Goal: Task Accomplishment & Management: Use online tool/utility

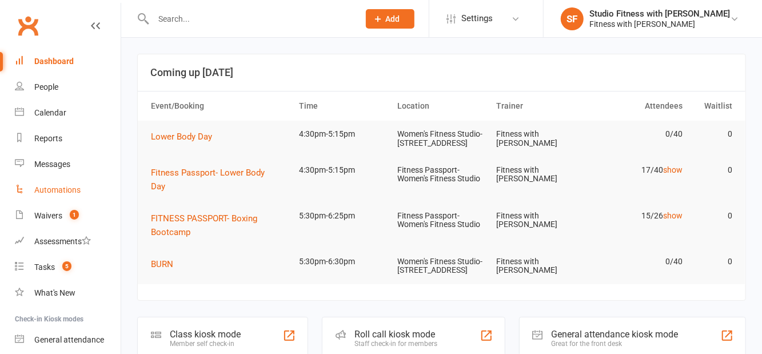
click at [27, 201] on link "Automations" at bounding box center [68, 190] width 106 height 26
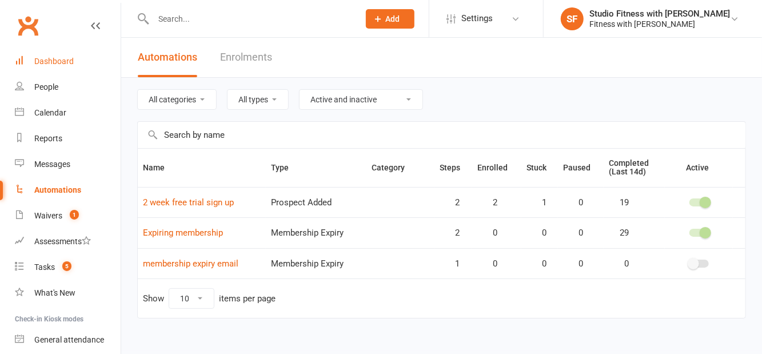
click at [34, 64] on div "Dashboard" at bounding box center [53, 61] width 39 height 9
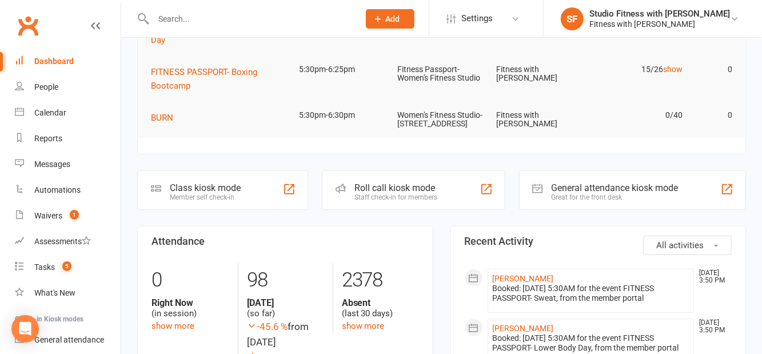
scroll to position [154, 0]
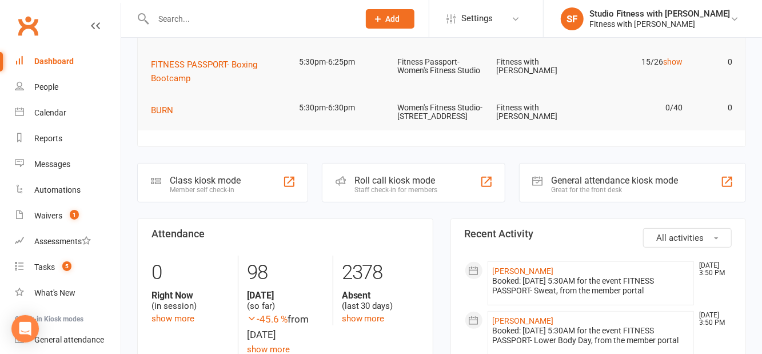
click at [238, 202] on div "Class kiosk mode Member self check-in" at bounding box center [222, 182] width 171 height 39
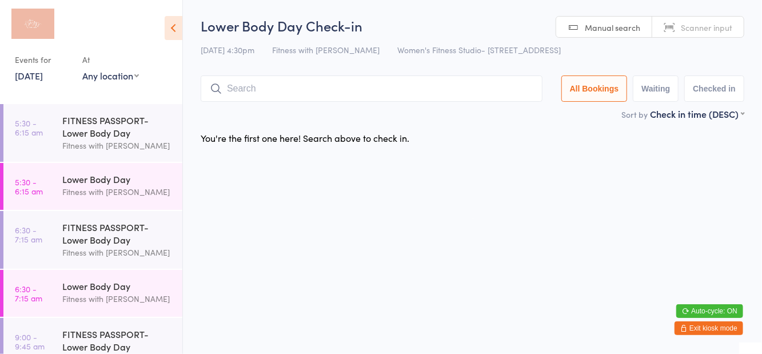
click at [105, 81] on select "Any location Women's Fitness Studio- 14 Madden Street, Aitkenvale Fitness Passp…" at bounding box center [110, 75] width 57 height 13
select select "1"
click at [82, 69] on select "Any location Women's Fitness Studio- 14 Madden Street, Aitkenvale Fitness Passp…" at bounding box center [110, 75] width 57 height 13
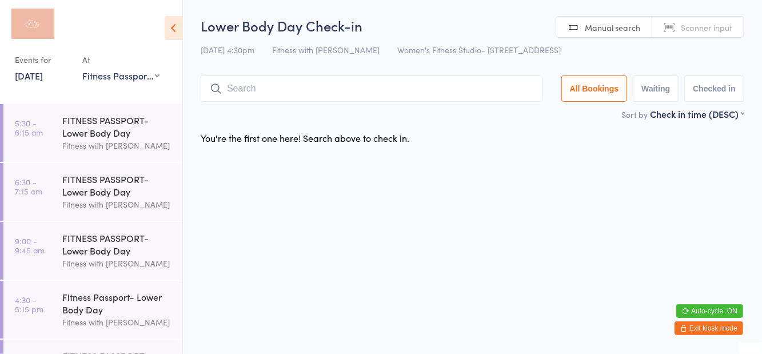
click at [471, 21] on h2 "Lower Body Day Check-in" at bounding box center [473, 25] width 544 height 19
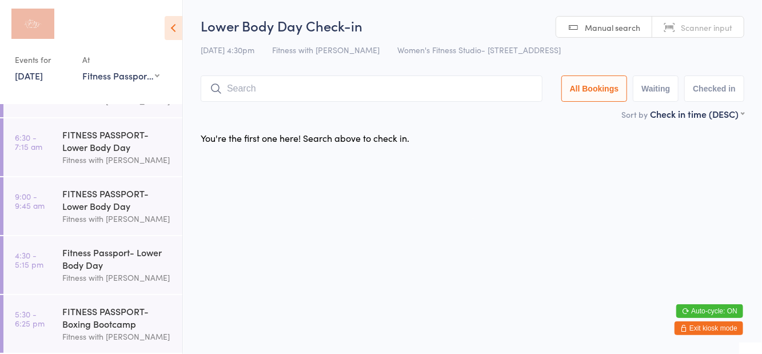
click at [113, 256] on div "Fitness Passport- Lower Body Day" at bounding box center [117, 258] width 110 height 25
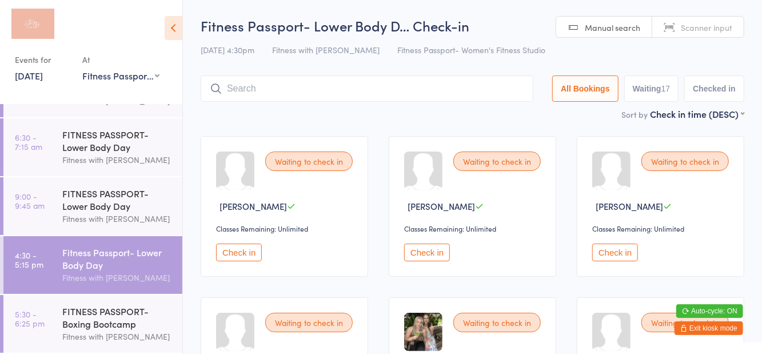
click at [643, 83] on button "Waiting 17" at bounding box center [651, 88] width 55 height 26
select select "0"
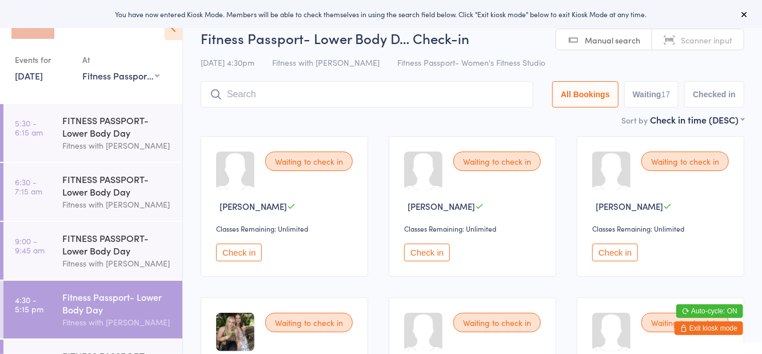
click at [649, 95] on button "Waiting 17" at bounding box center [651, 94] width 55 height 26
select select "0"
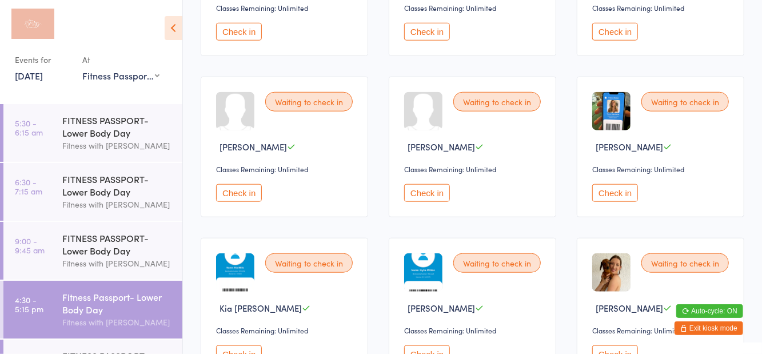
scroll to position [544, 0]
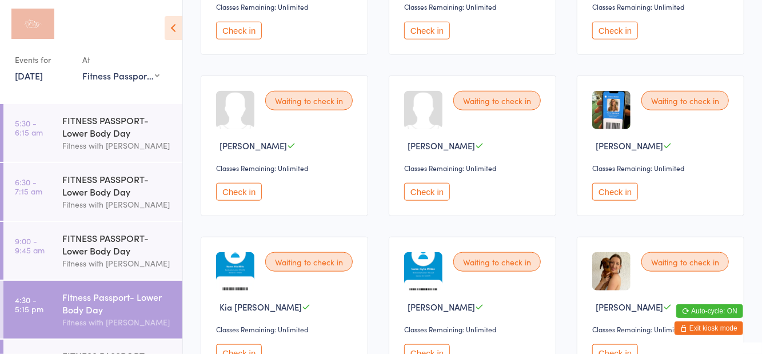
click at [612, 197] on button "Check in" at bounding box center [615, 192] width 46 height 18
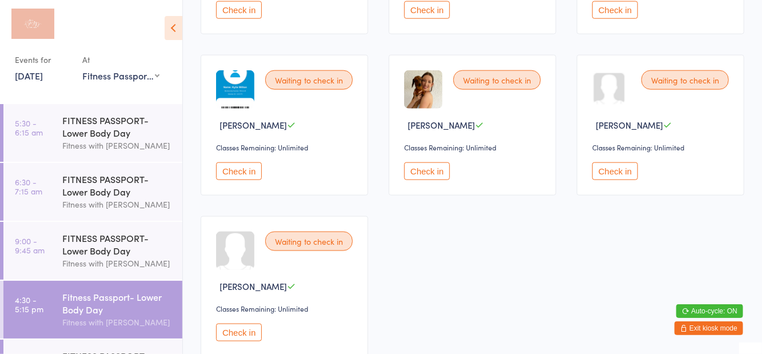
scroll to position [737, 0]
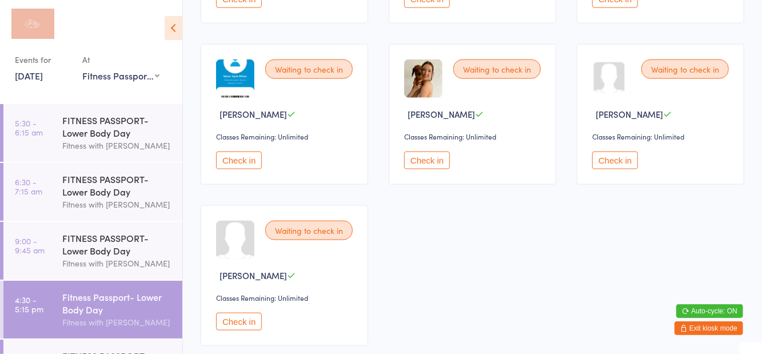
click at [240, 317] on button "Check in" at bounding box center [239, 322] width 46 height 18
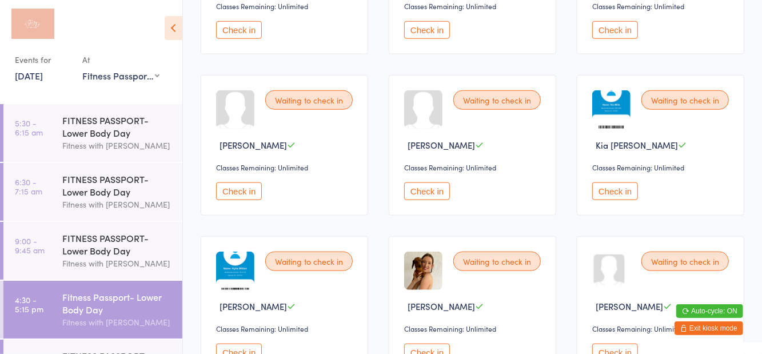
scroll to position [538, 0]
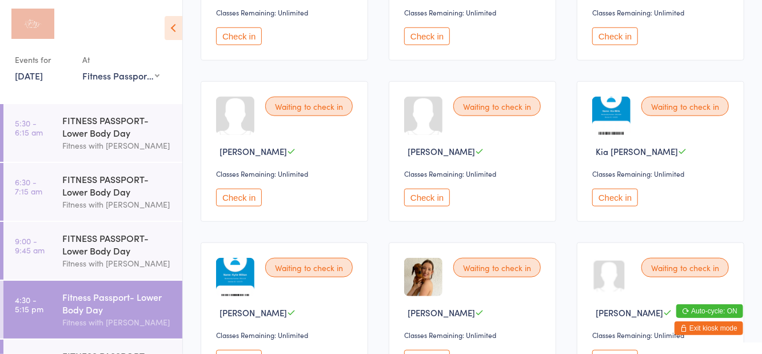
click at [425, 195] on button "Check in" at bounding box center [427, 198] width 46 height 18
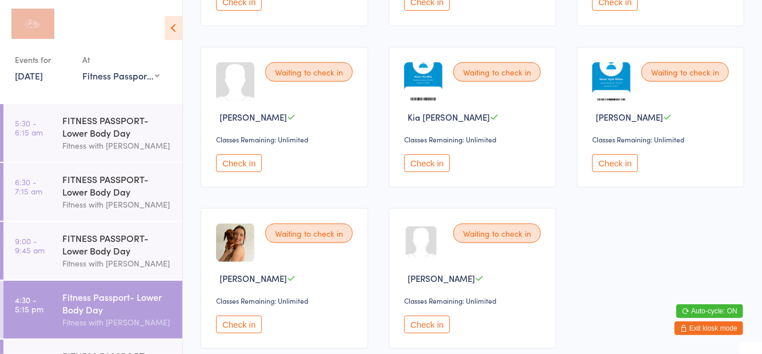
scroll to position [574, 0]
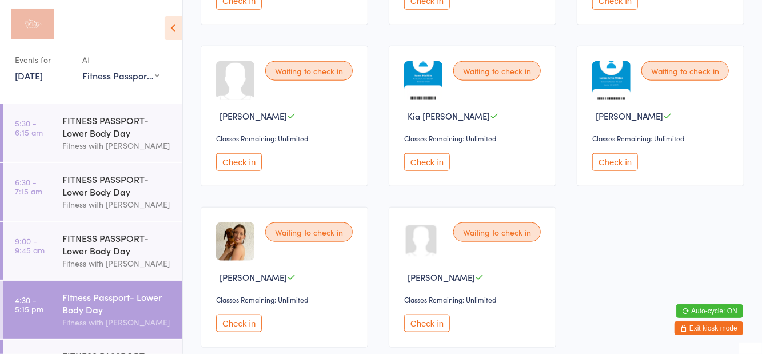
click at [234, 329] on button "Check in" at bounding box center [239, 323] width 46 height 18
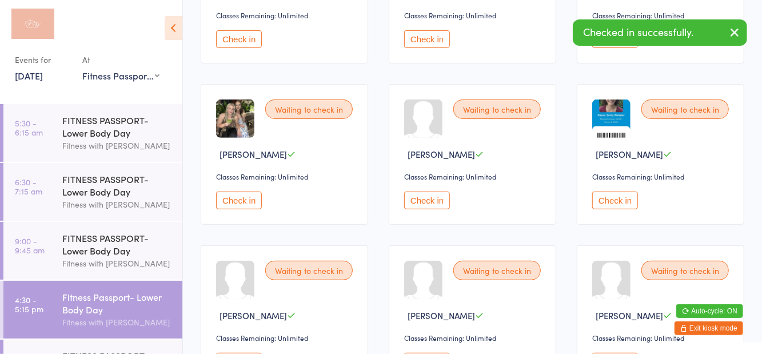
scroll to position [211, 0]
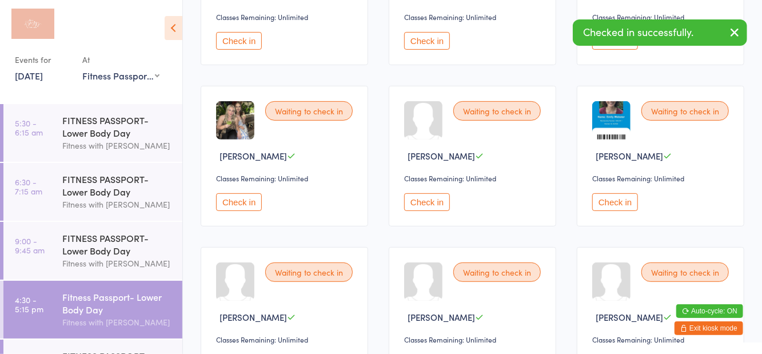
click at [240, 210] on button "Check in" at bounding box center [239, 202] width 46 height 18
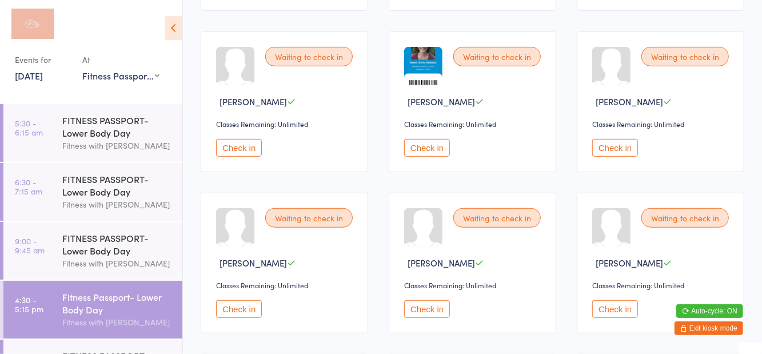
scroll to position [268, 0]
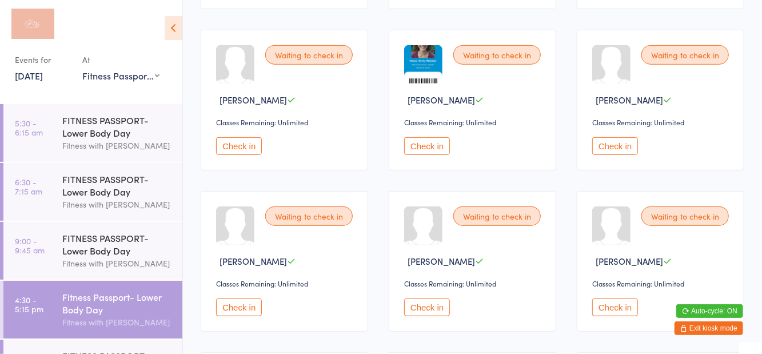
click at [246, 311] on button "Check in" at bounding box center [239, 307] width 46 height 18
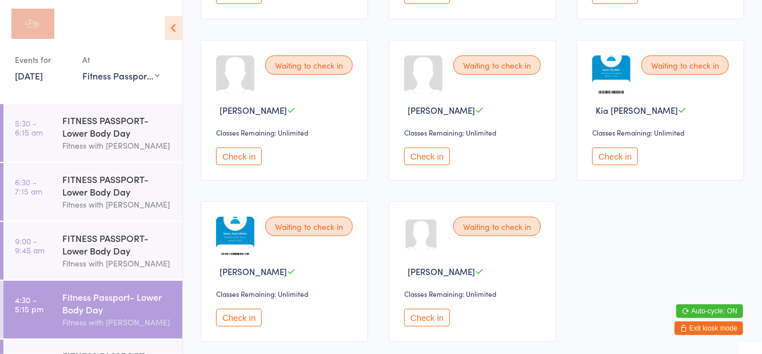
scroll to position [429, 0]
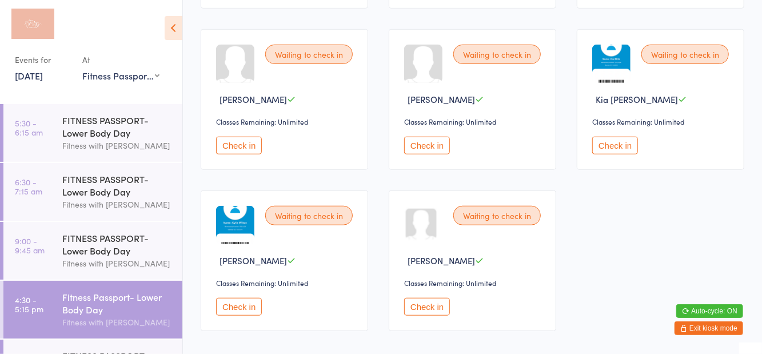
click at [238, 309] on button "Check in" at bounding box center [239, 307] width 46 height 18
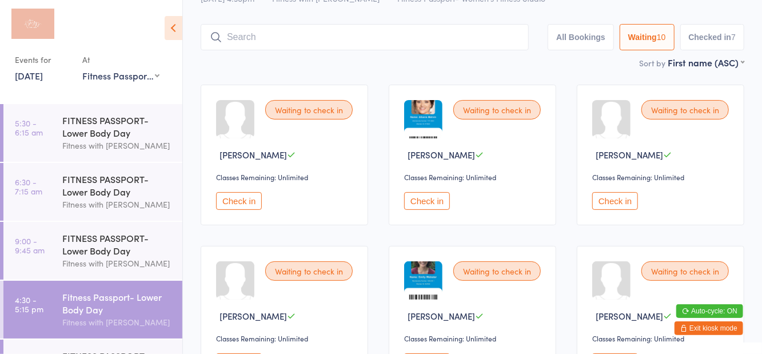
scroll to position [0, 0]
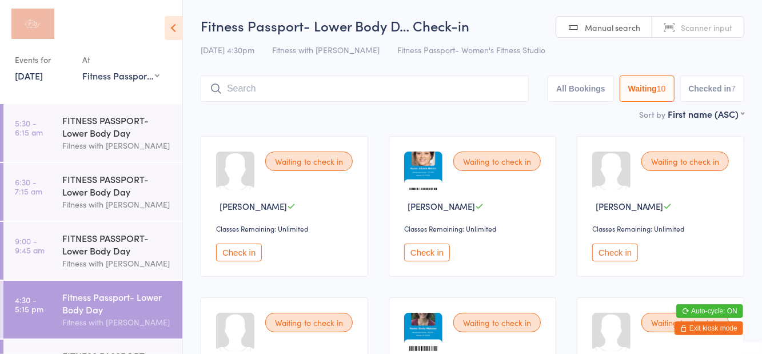
click at [241, 246] on button "Check in" at bounding box center [239, 253] width 46 height 18
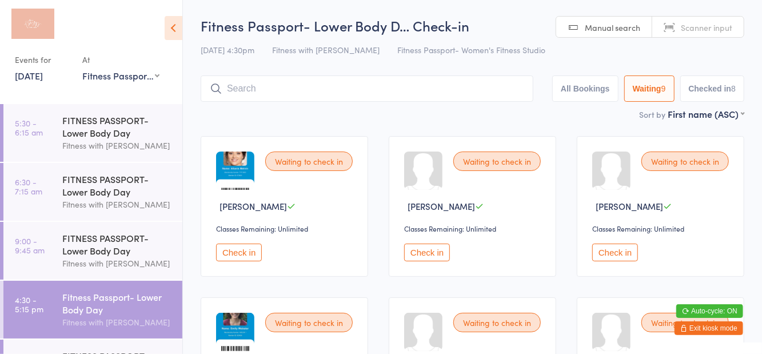
click at [300, 83] on input "search" at bounding box center [367, 88] width 333 height 26
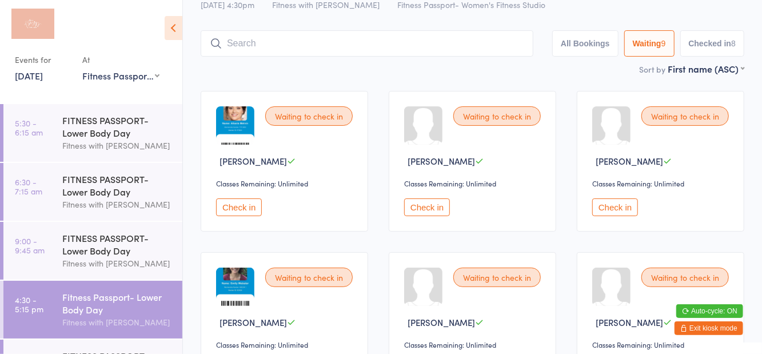
scroll to position [76, 0]
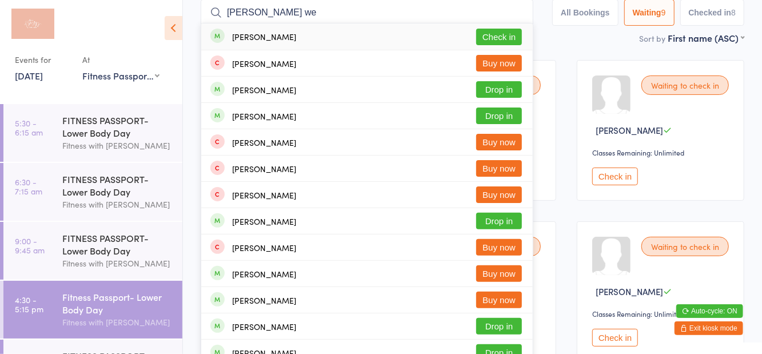
type input "[PERSON_NAME] we"
click at [508, 42] on button "Check in" at bounding box center [499, 37] width 46 height 17
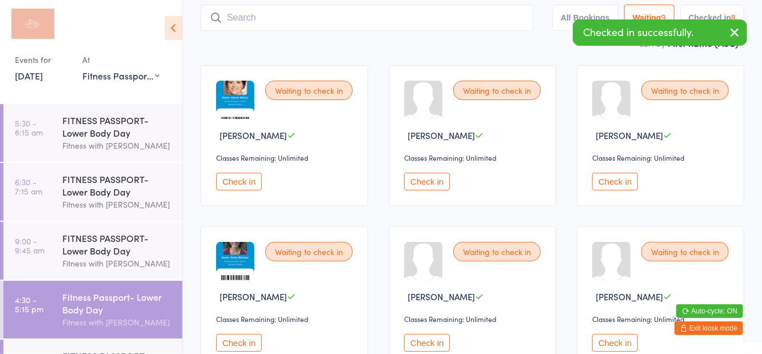
scroll to position [13, 0]
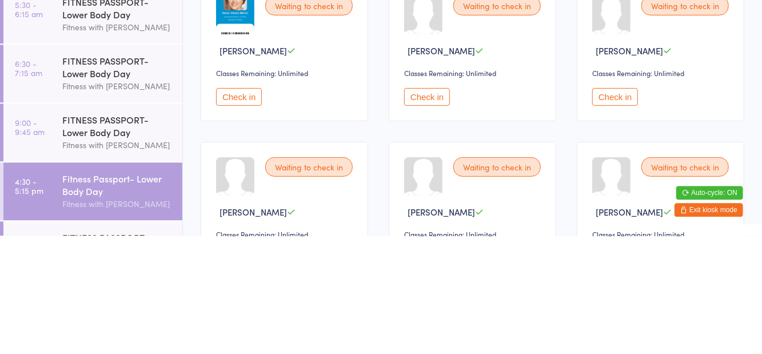
click at [617, 222] on button "Check in" at bounding box center [615, 215] width 46 height 18
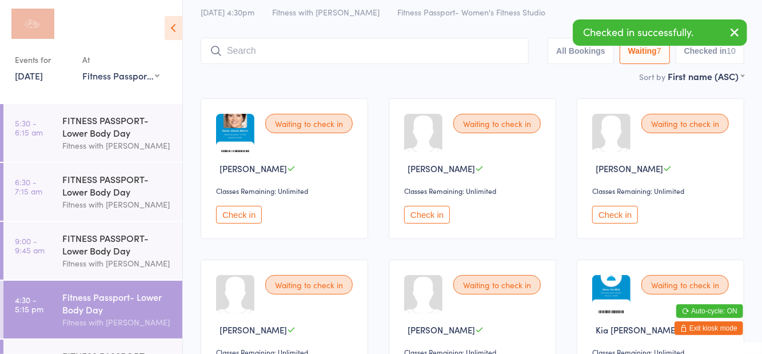
click at [616, 219] on button "Check in" at bounding box center [615, 215] width 46 height 18
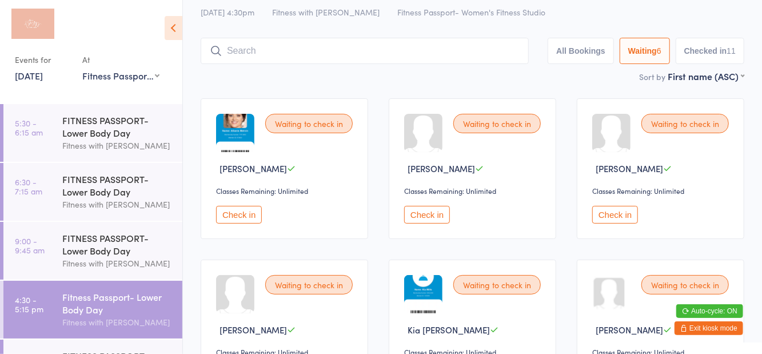
scroll to position [108, 0]
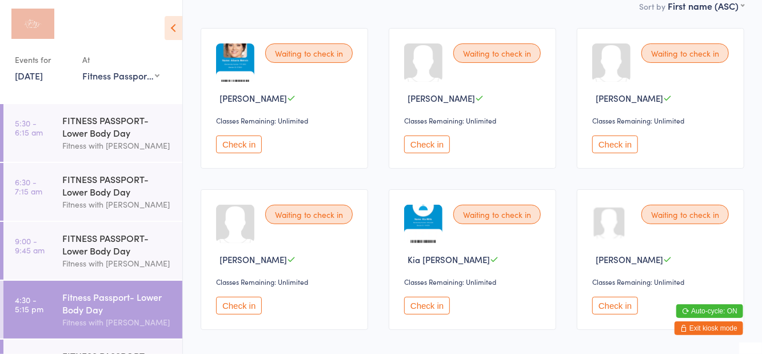
click at [616, 311] on button "Check in" at bounding box center [615, 306] width 46 height 18
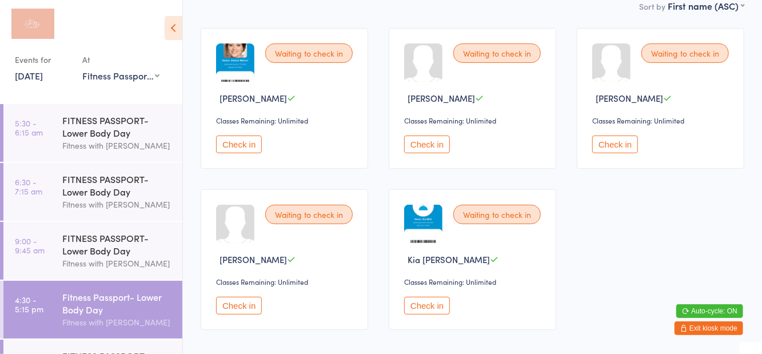
click at [441, 149] on button "Check in" at bounding box center [427, 144] width 46 height 18
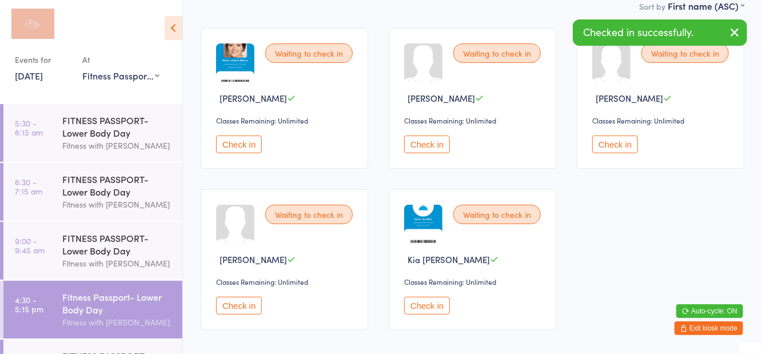
scroll to position [0, 0]
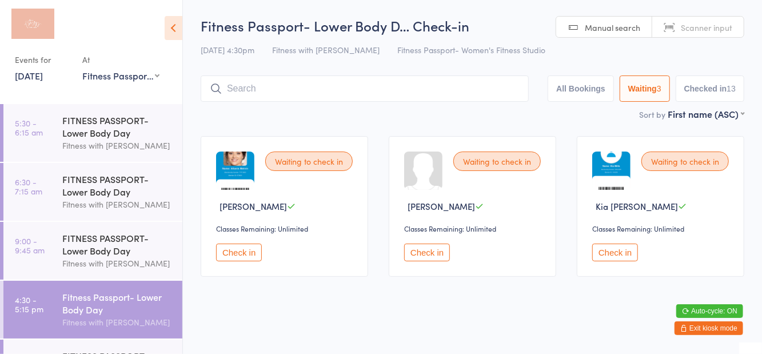
click at [289, 93] on input "search" at bounding box center [365, 88] width 328 height 26
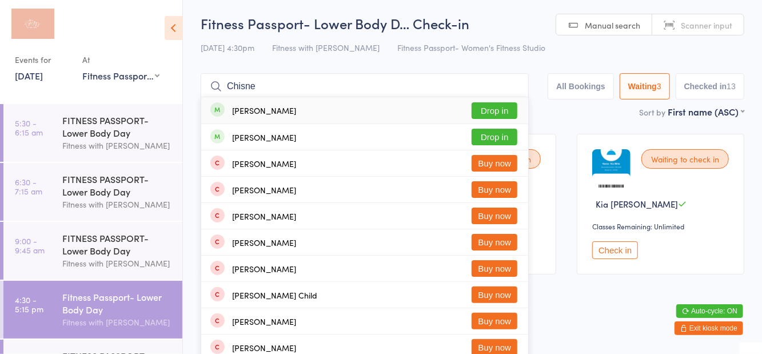
type input "Chisne"
click at [497, 115] on button "Drop in" at bounding box center [495, 110] width 46 height 17
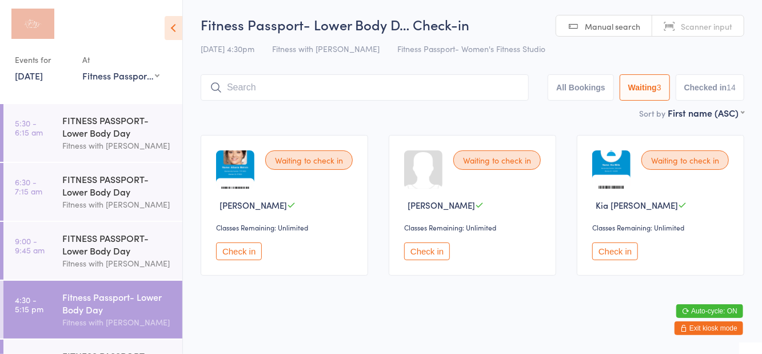
scroll to position [0, 0]
click at [591, 86] on button "All Bookings" at bounding box center [581, 88] width 66 height 26
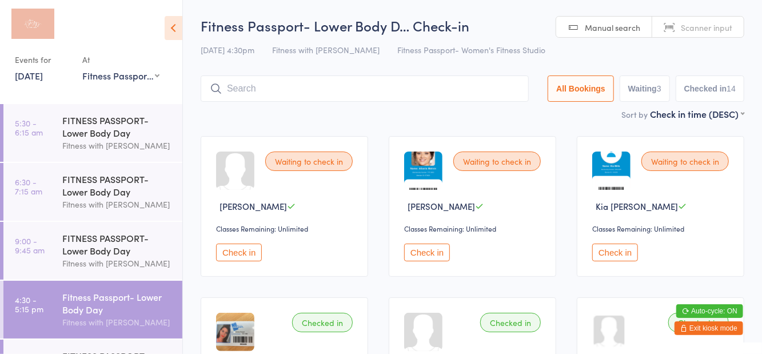
click at [463, 91] on input "search" at bounding box center [365, 88] width 328 height 26
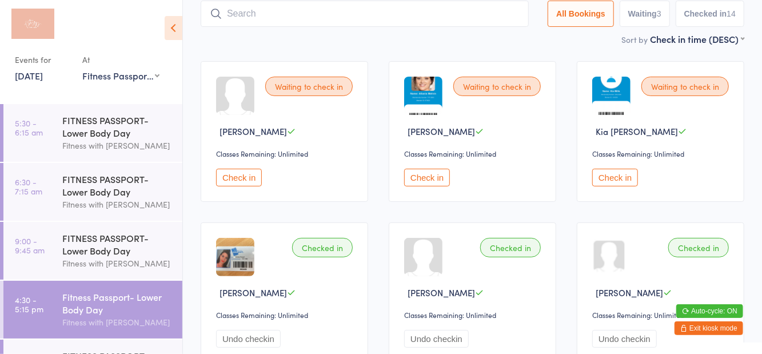
scroll to position [76, 0]
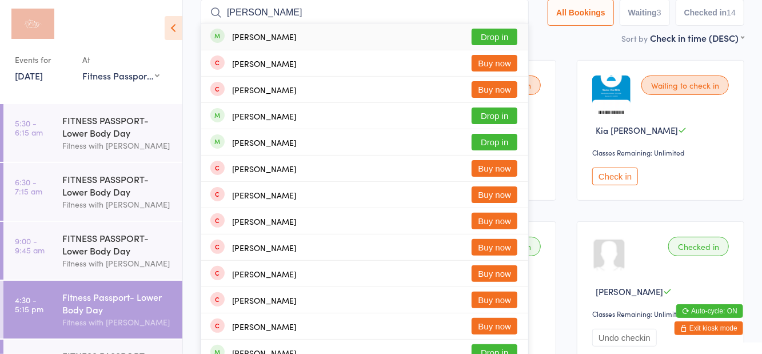
type input "[PERSON_NAME]"
click at [273, 145] on div "[PERSON_NAME]" at bounding box center [264, 142] width 64 height 9
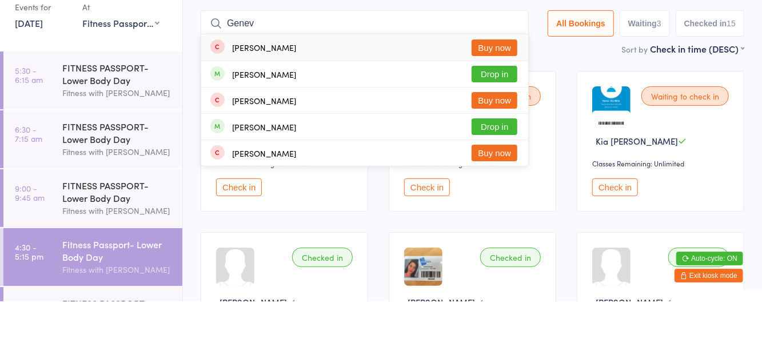
scroll to position [13, 0]
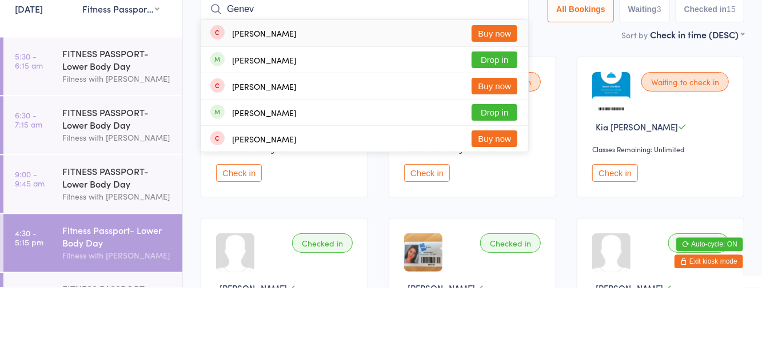
type input "Genev"
click at [502, 129] on button "Drop in" at bounding box center [495, 126] width 46 height 17
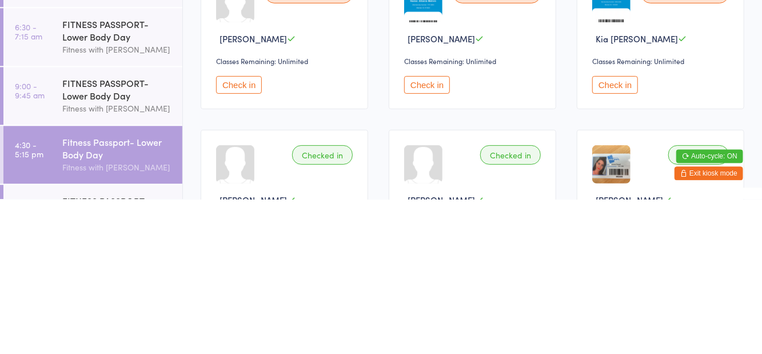
click at [418, 244] on button "Check in" at bounding box center [427, 240] width 46 height 18
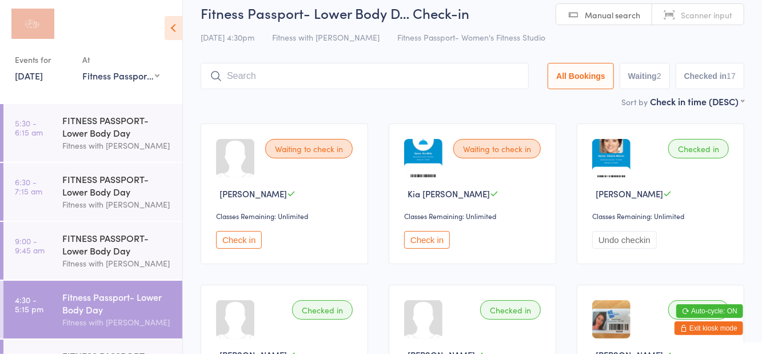
click at [229, 246] on button "Check in" at bounding box center [239, 240] width 46 height 18
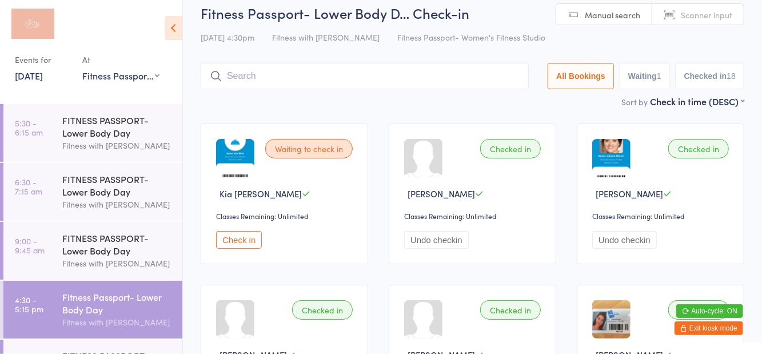
click at [239, 245] on button "Check in" at bounding box center [239, 240] width 46 height 18
